Goal: Complete application form

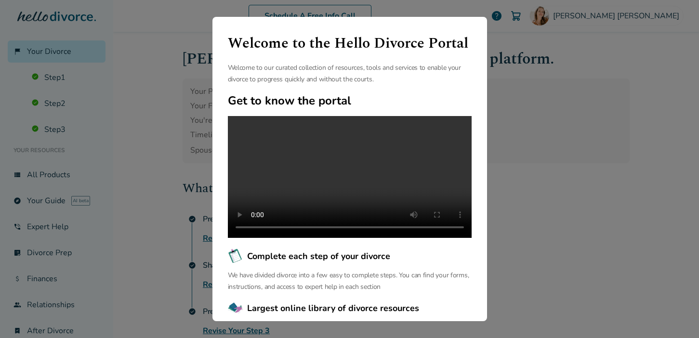
click at [512, 120] on div "Welcome to the Hello Divorce Portal Welcome to our curated collection of resour…" at bounding box center [349, 169] width 699 height 338
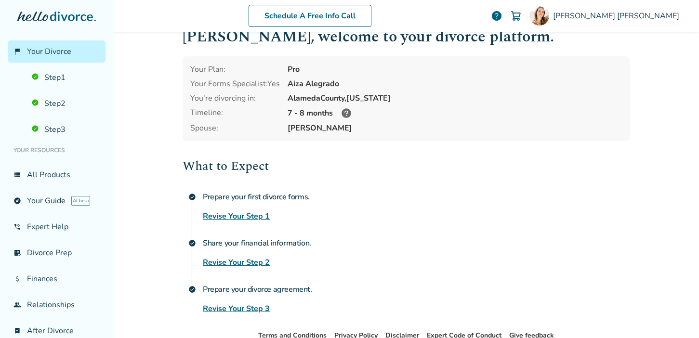
scroll to position [19, 0]
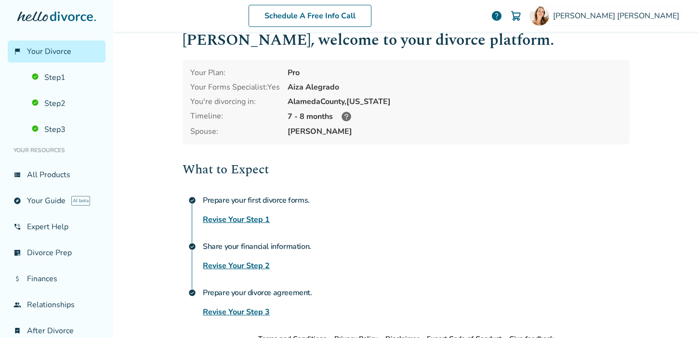
click at [226, 265] on link "Revise Your Step 2" at bounding box center [236, 266] width 67 height 12
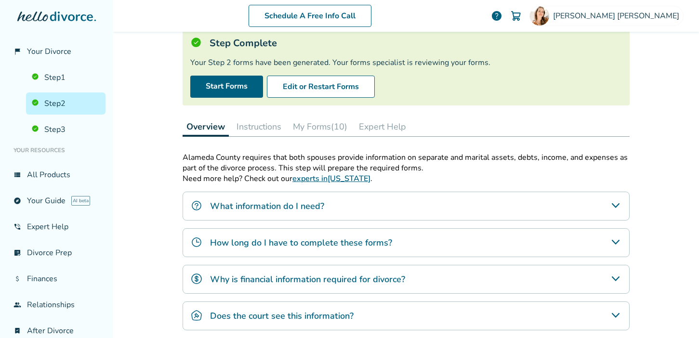
scroll to position [53, 0]
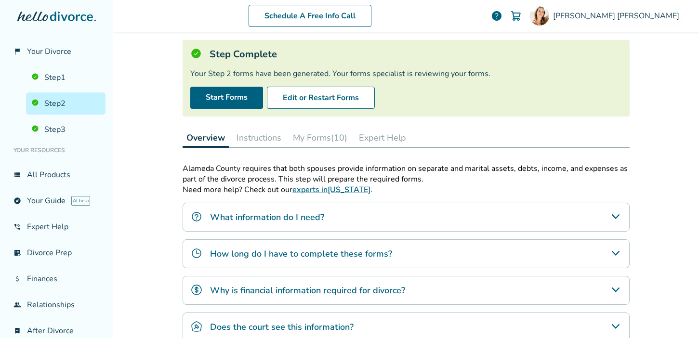
click at [323, 136] on button "My Forms (10)" at bounding box center [320, 137] width 62 height 19
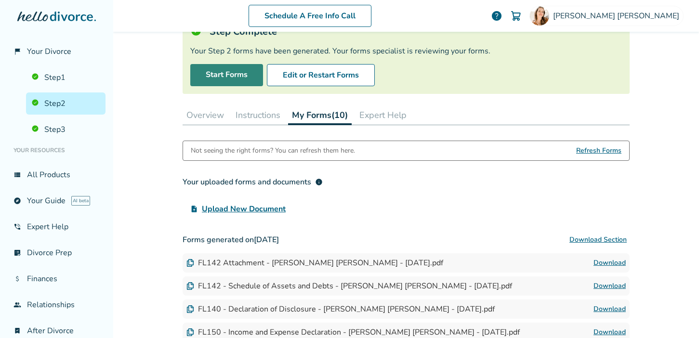
scroll to position [76, 0]
click at [244, 71] on link "Start Forms" at bounding box center [226, 75] width 73 height 22
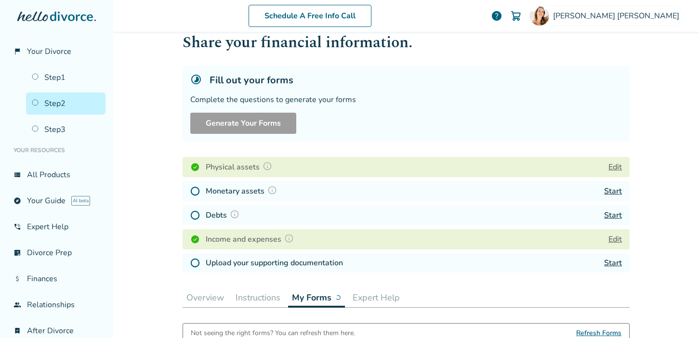
scroll to position [38, 0]
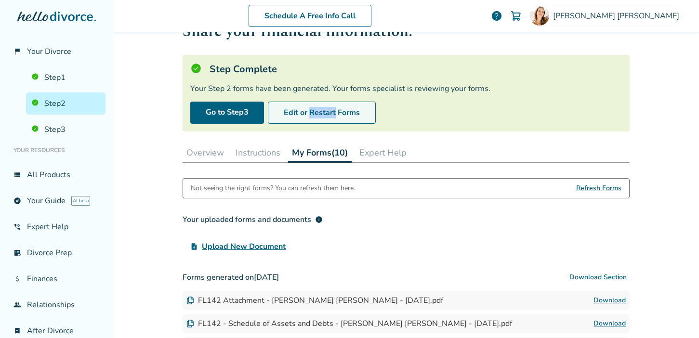
click at [300, 116] on button "Edit or Restart Forms" at bounding box center [322, 113] width 108 height 22
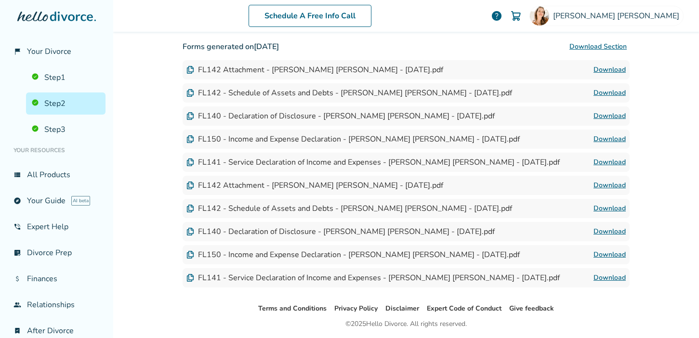
scroll to position [400, 0]
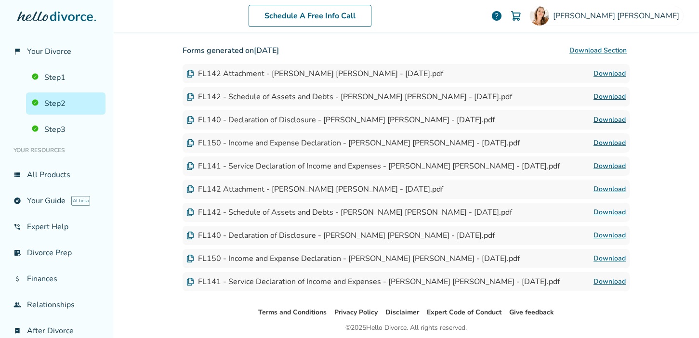
click at [579, 50] on button "Download Section" at bounding box center [598, 50] width 63 height 19
